Goal: Task Accomplishment & Management: Manage account settings

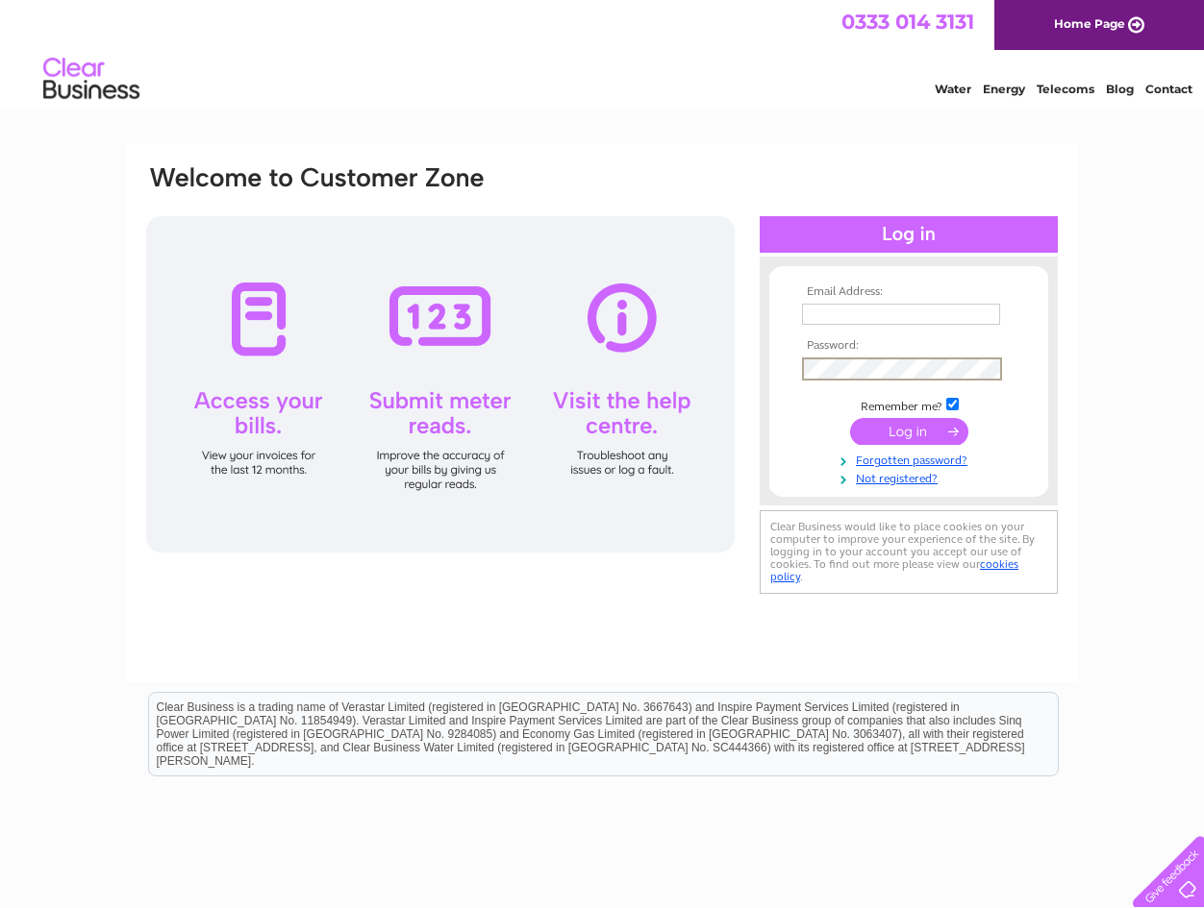
click at [873, 312] on input "text" at bounding box center [901, 314] width 198 height 21
type input "accounts_payable_uk@hugoboss.com"
click at [908, 429] on input "submit" at bounding box center [909, 431] width 118 height 27
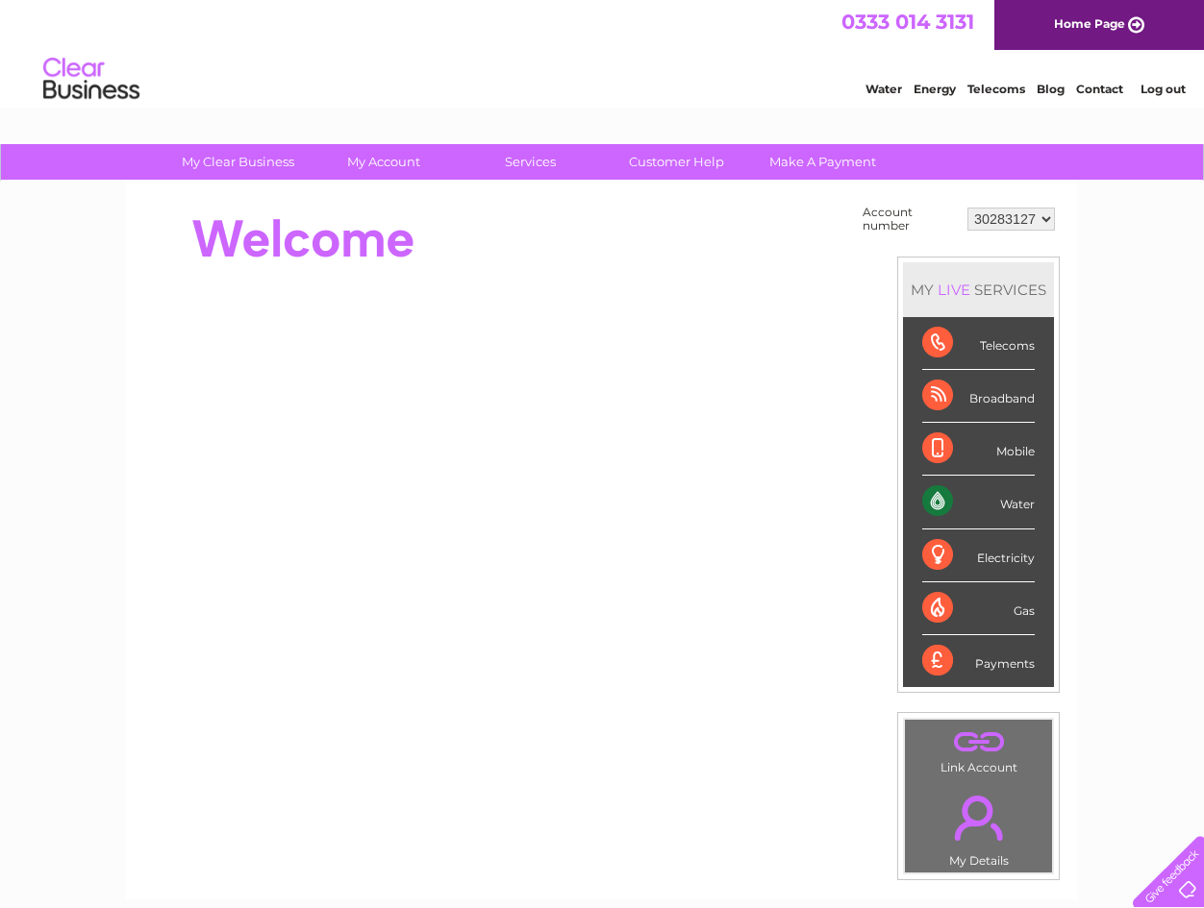
click at [674, 225] on div at bounding box center [494, 239] width 700 height 77
click at [1011, 223] on select "30283127" at bounding box center [1010, 219] width 87 height 23
click at [852, 225] on div "Account number 30283127 MY LIVE SERVICES Telecoms Broadband Mobile Water Electr…" at bounding box center [601, 481] width 915 height 561
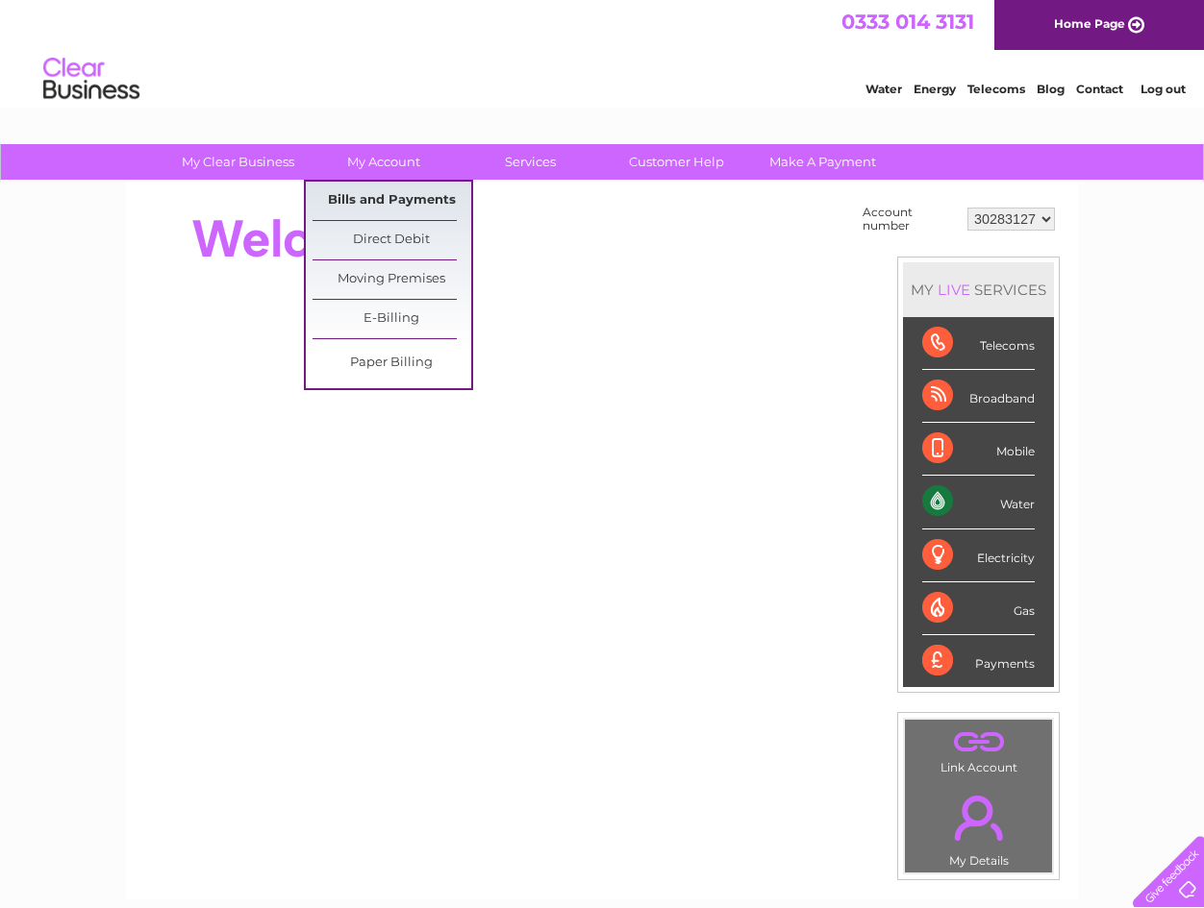
click at [417, 199] on link "Bills and Payments" at bounding box center [391, 201] width 159 height 38
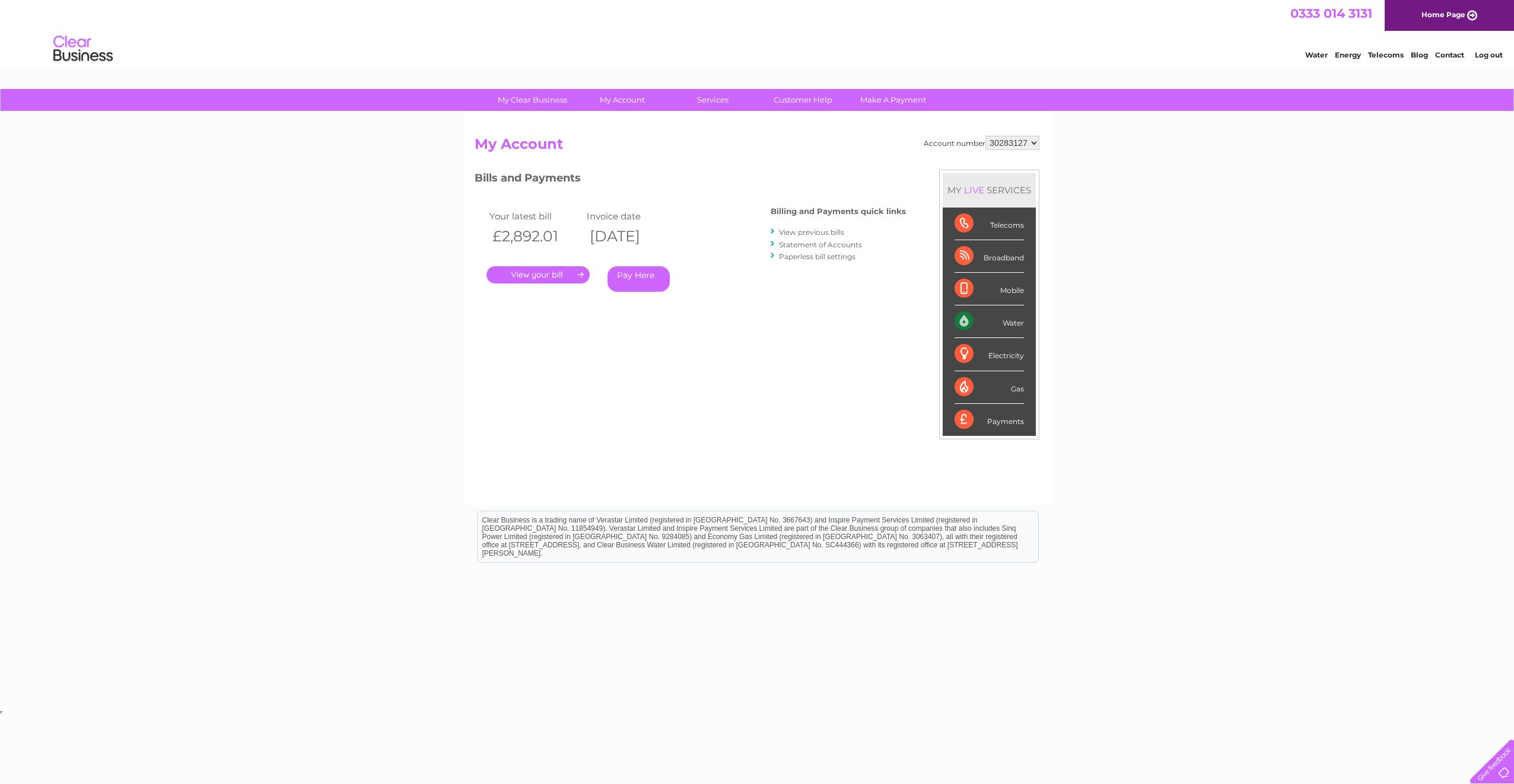
click at [534, 274] on link "." at bounding box center [538, 275] width 103 height 17
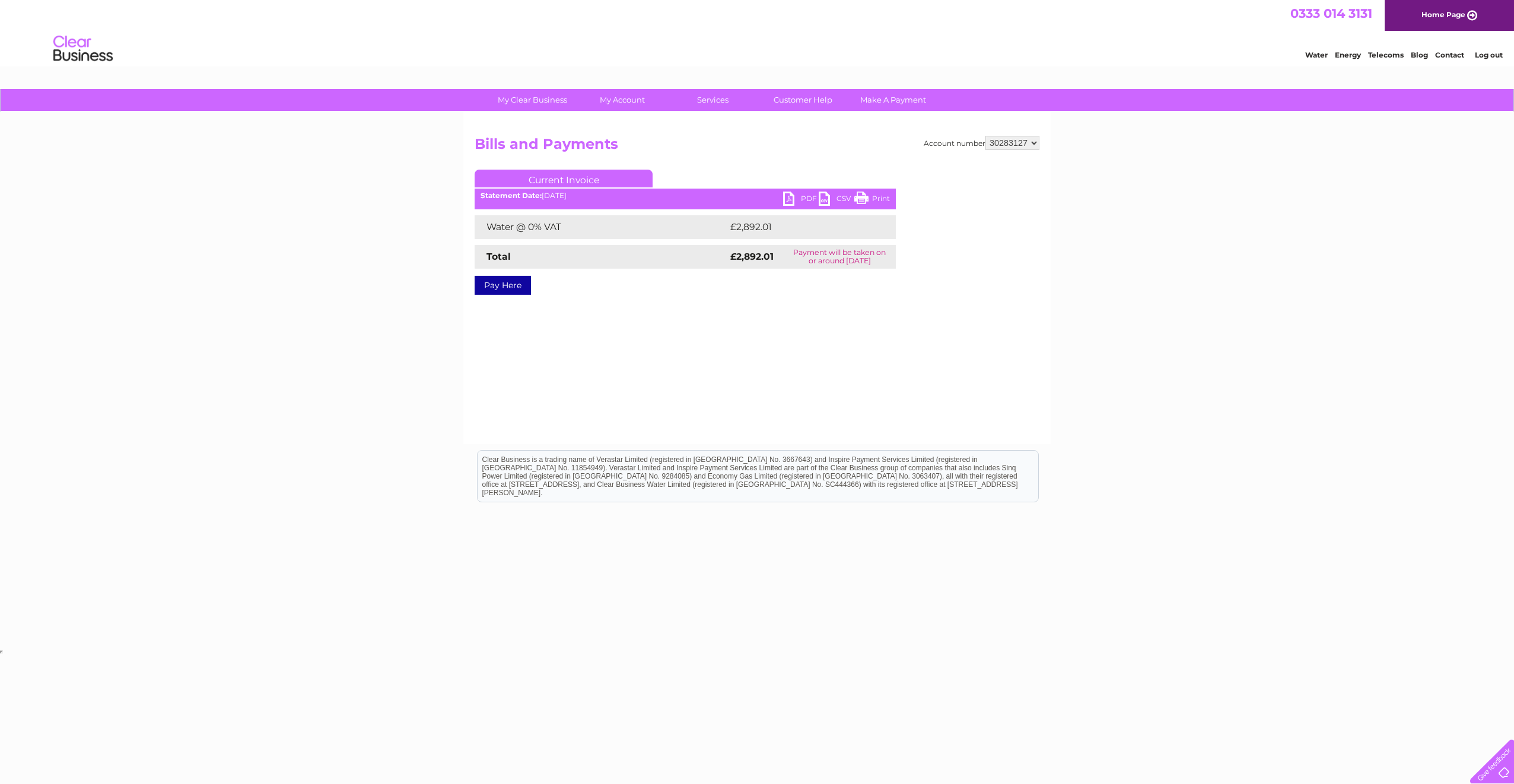
click at [800, 196] on link "PDF" at bounding box center [801, 200] width 36 height 17
